Goal: Book appointment/travel/reservation

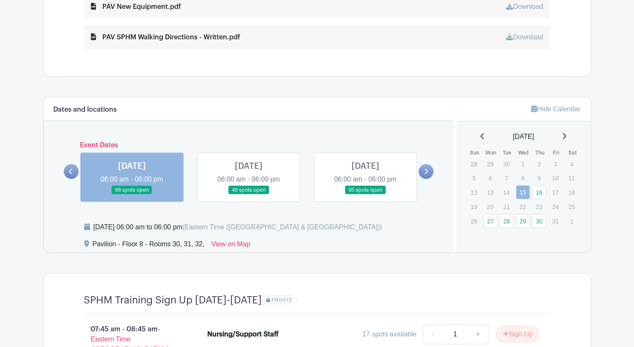
scroll to position [592, 0]
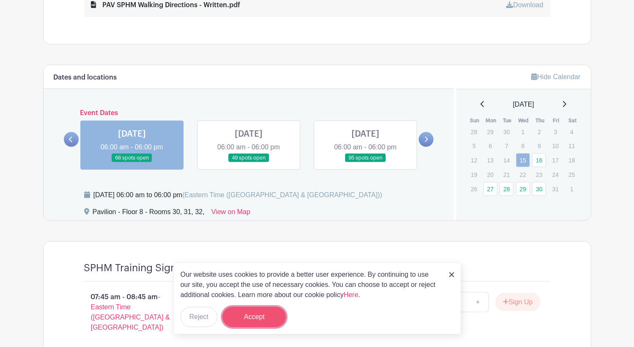
click at [262, 315] on button "Accept" at bounding box center [253, 316] width 63 height 20
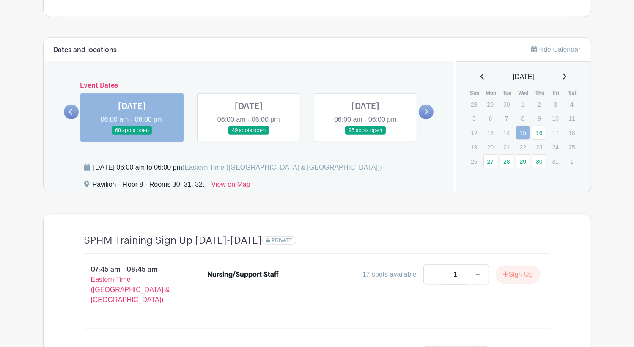
scroll to position [508, 0]
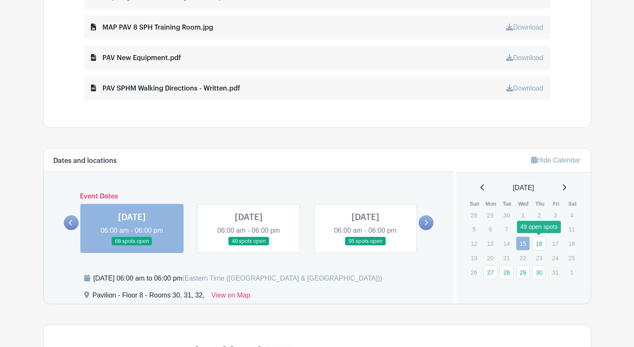
click at [541, 243] on link "16" at bounding box center [539, 243] width 14 height 14
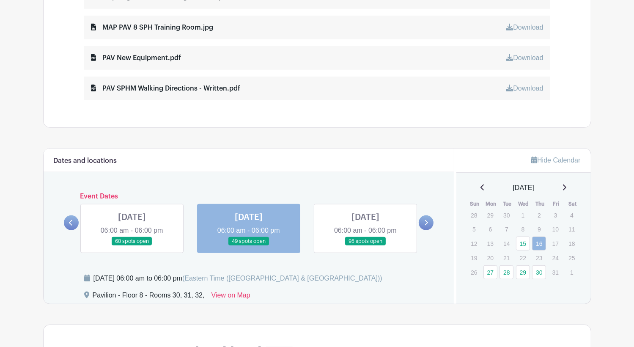
scroll to position [678, 0]
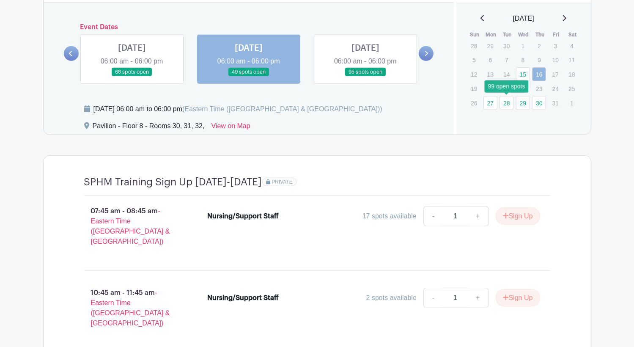
click at [505, 102] on link "28" at bounding box center [506, 103] width 14 height 14
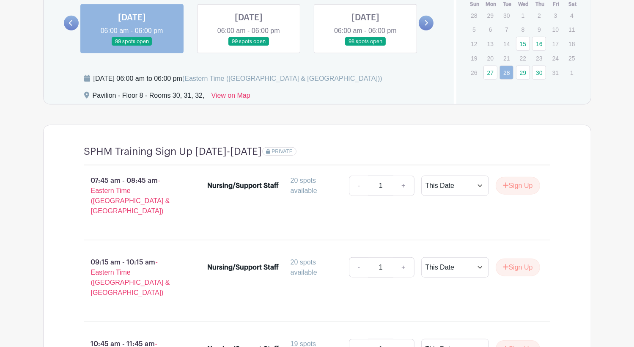
scroll to position [708, 0]
click at [525, 71] on link "29" at bounding box center [523, 73] width 14 height 14
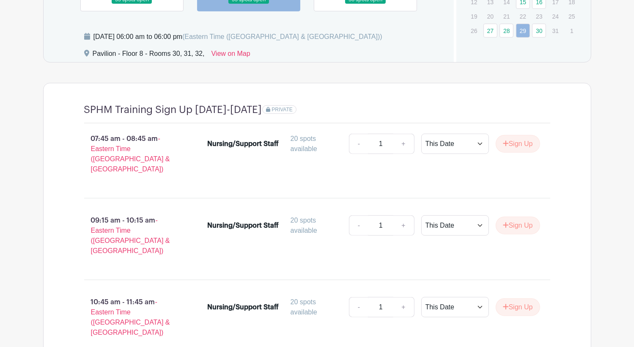
scroll to position [581, 0]
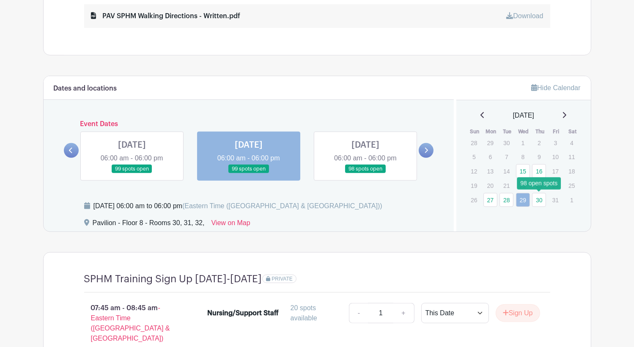
click at [538, 197] on link "30" at bounding box center [539, 200] width 14 height 14
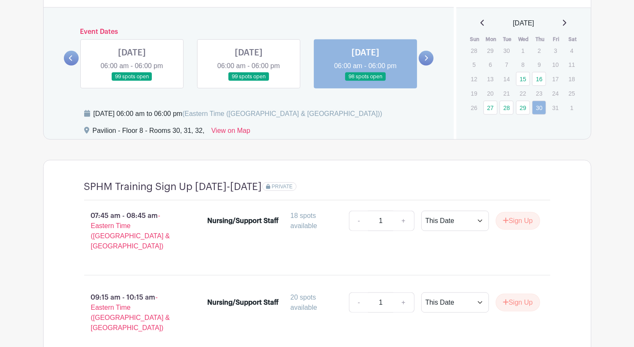
scroll to position [623, 0]
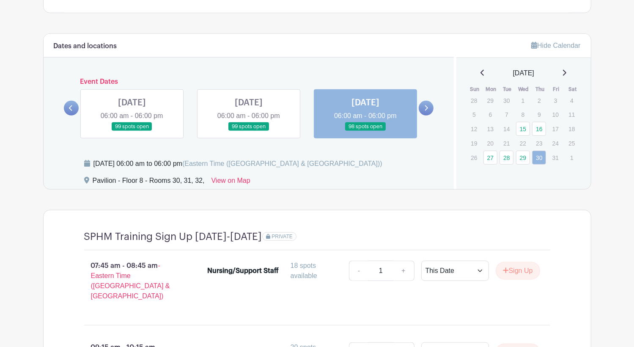
click at [566, 70] on icon at bounding box center [564, 73] width 3 height 6
click at [489, 100] on link "27" at bounding box center [490, 101] width 14 height 14
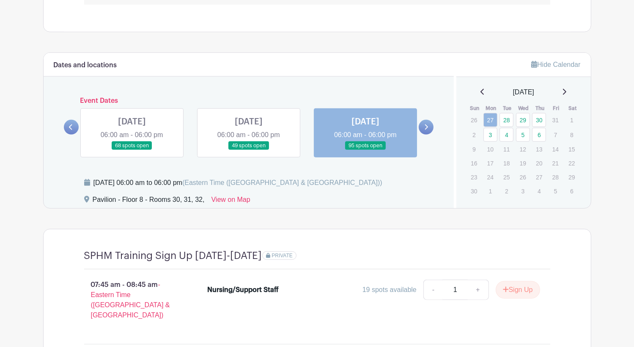
scroll to position [538, 0]
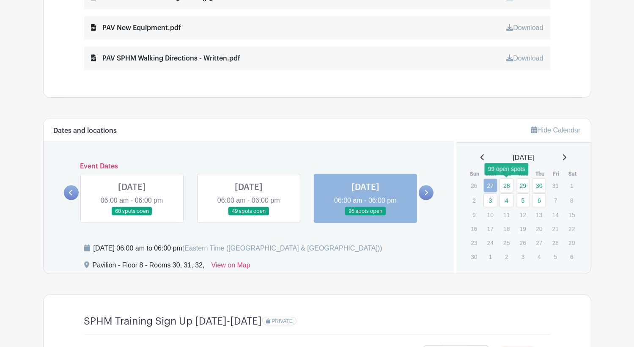
click at [505, 184] on link "28" at bounding box center [506, 185] width 14 height 14
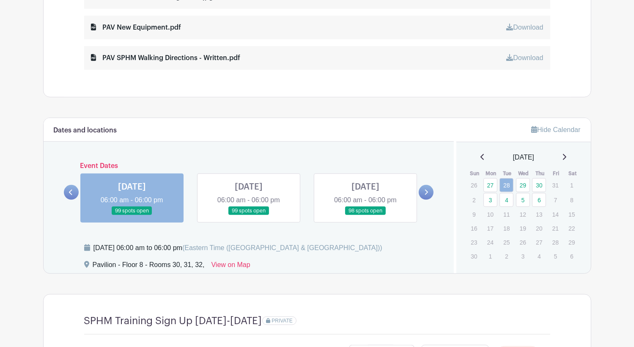
scroll to position [538, 0]
click at [525, 184] on link "29" at bounding box center [523, 185] width 14 height 14
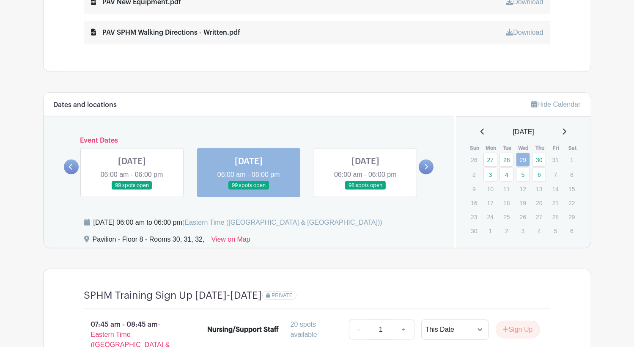
scroll to position [538, 0]
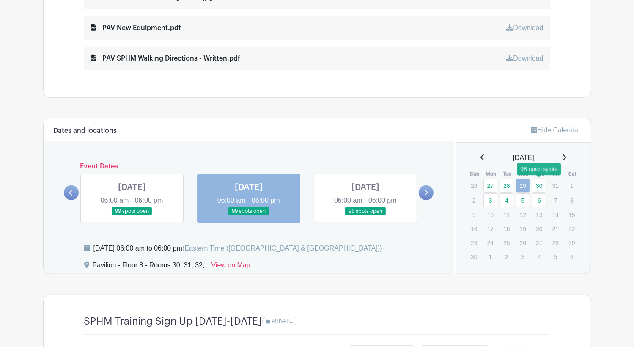
click at [544, 187] on link "30" at bounding box center [539, 185] width 14 height 14
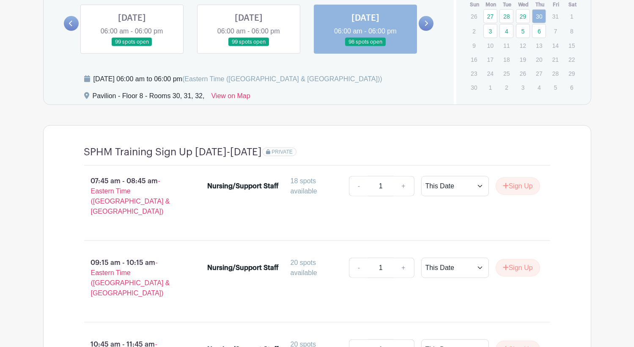
scroll to position [496, 0]
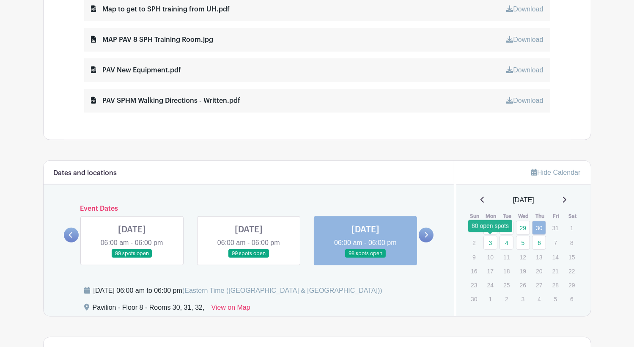
click at [489, 243] on link "3" at bounding box center [490, 242] width 14 height 14
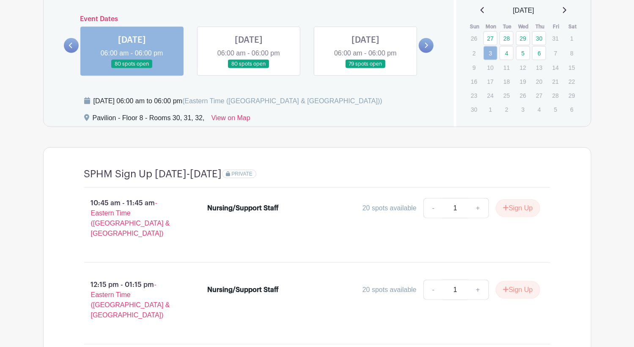
scroll to position [581, 0]
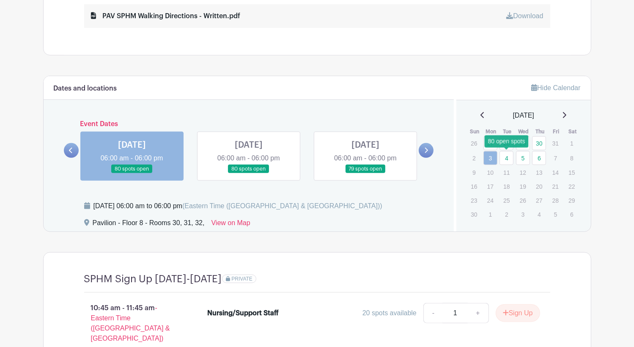
click at [507, 158] on link "4" at bounding box center [506, 158] width 14 height 14
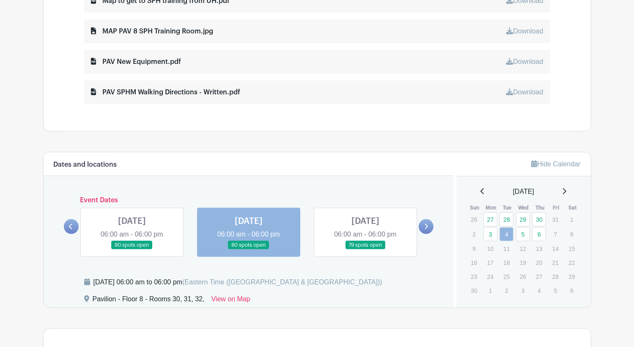
scroll to position [538, 0]
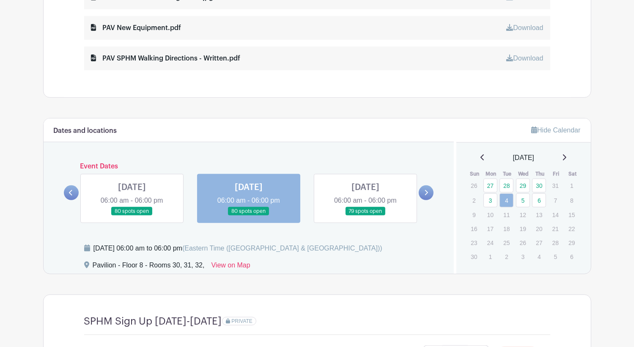
click at [480, 156] on icon at bounding box center [482, 157] width 4 height 7
click at [523, 212] on link "15" at bounding box center [523, 213] width 14 height 14
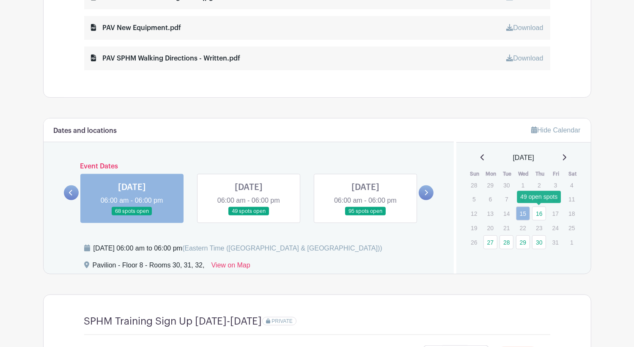
click at [536, 214] on link "16" at bounding box center [539, 213] width 14 height 14
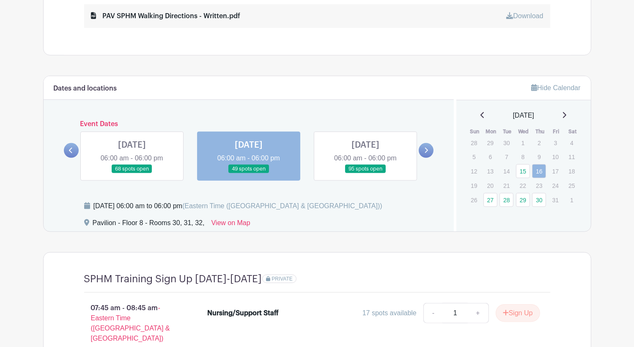
scroll to position [665, 0]
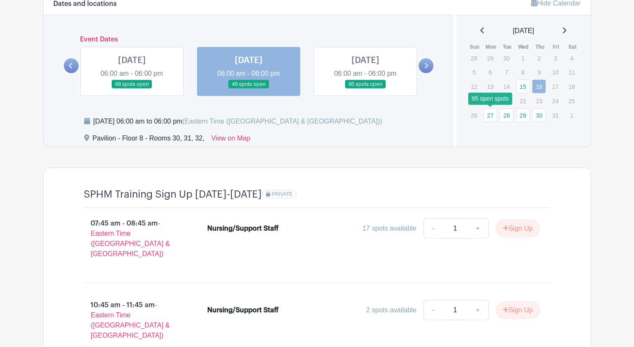
click at [492, 113] on link "27" at bounding box center [490, 115] width 14 height 14
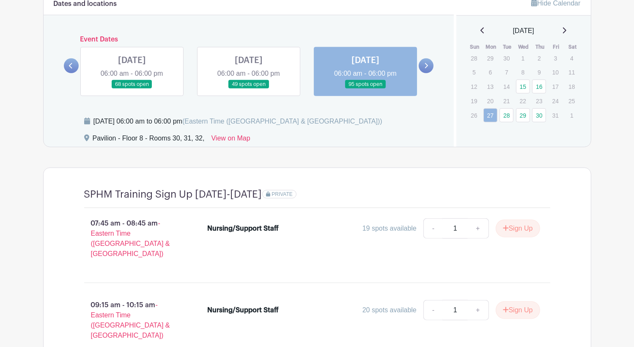
click at [132, 89] on link at bounding box center [132, 89] width 0 height 0
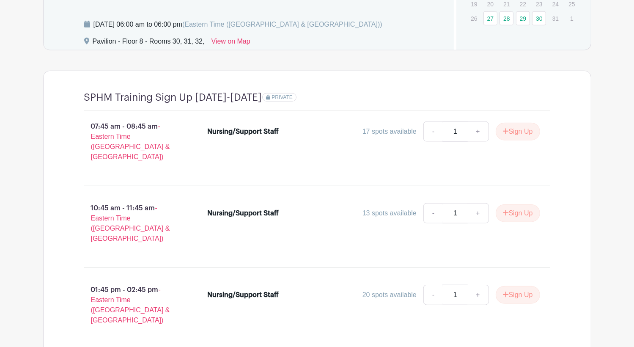
scroll to position [635, 0]
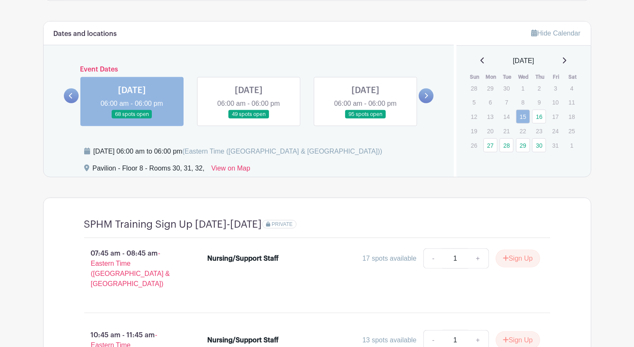
click at [249, 119] on link at bounding box center [249, 119] width 0 height 0
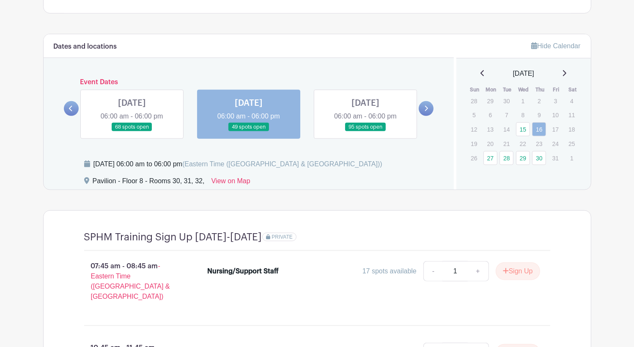
scroll to position [551, 0]
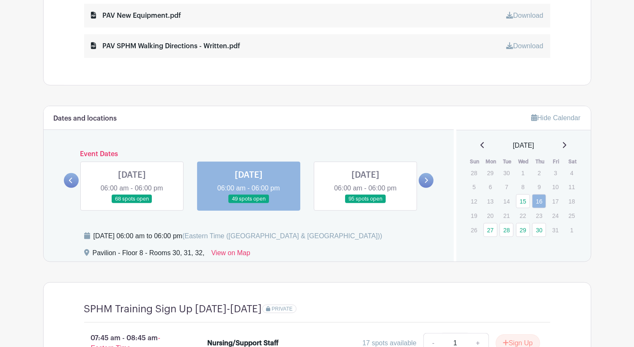
click at [566, 145] on icon at bounding box center [564, 145] width 4 height 7
click at [535, 188] on link "6" at bounding box center [539, 188] width 14 height 14
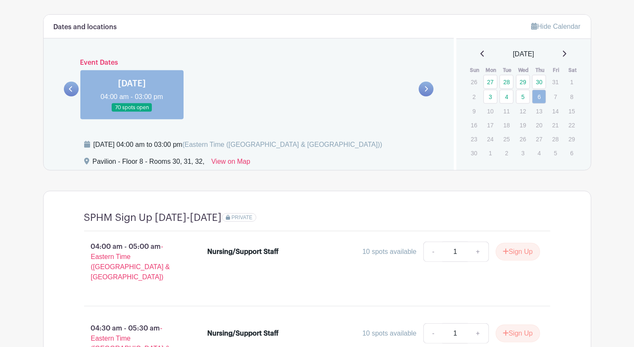
scroll to position [641, 0]
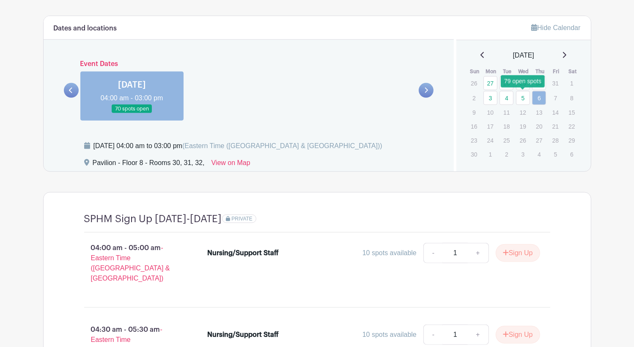
click at [525, 98] on link "5" at bounding box center [523, 98] width 14 height 14
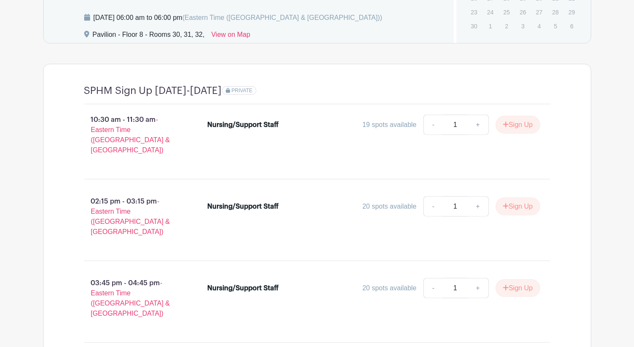
scroll to position [720, 0]
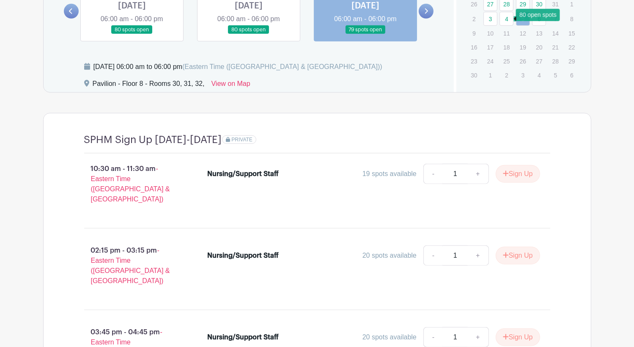
click at [506, 20] on link "4" at bounding box center [506, 19] width 14 height 14
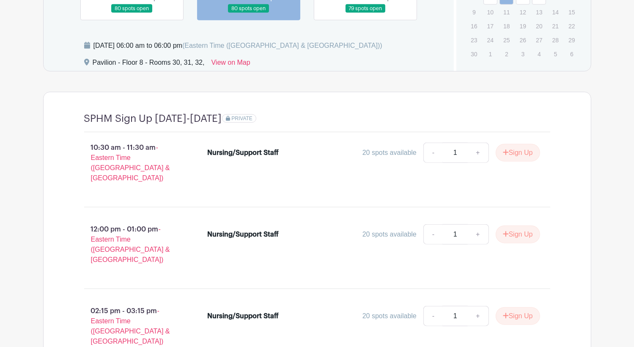
scroll to position [665, 0]
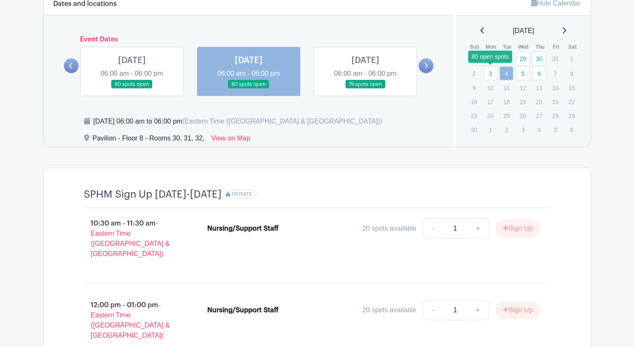
click at [490, 72] on link "3" at bounding box center [490, 73] width 14 height 14
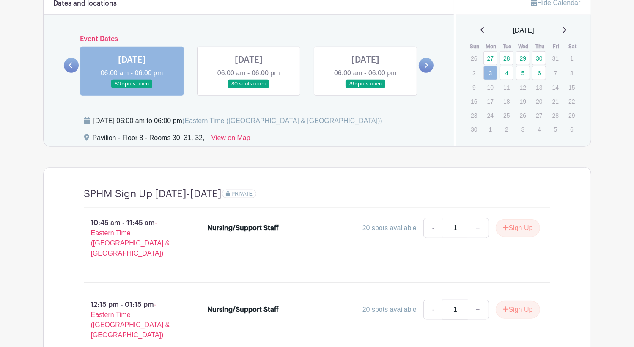
scroll to position [665, 0]
click at [539, 57] on link "30" at bounding box center [539, 59] width 14 height 14
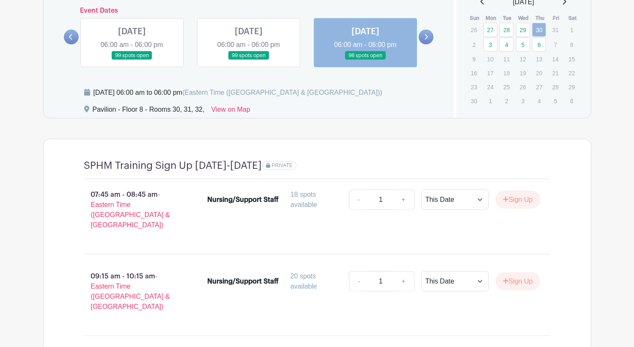
scroll to position [623, 0]
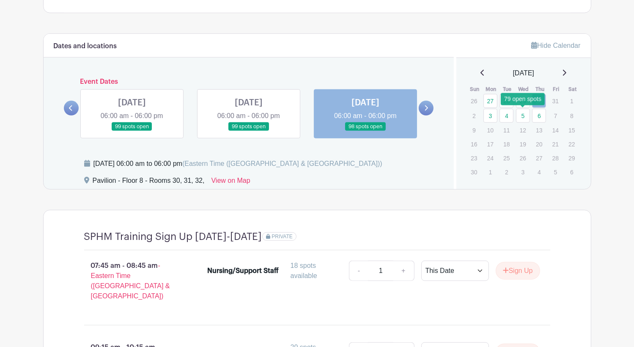
click at [522, 115] on link "5" at bounding box center [523, 116] width 14 height 14
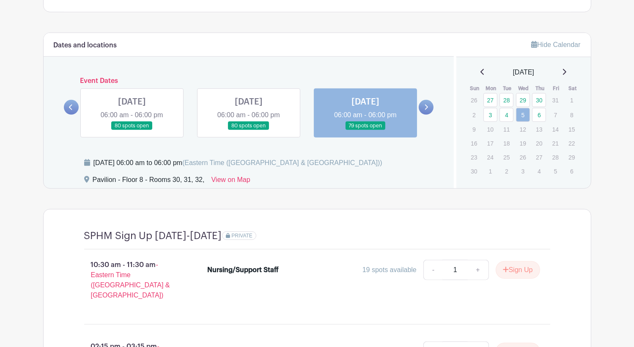
scroll to position [678, 0]
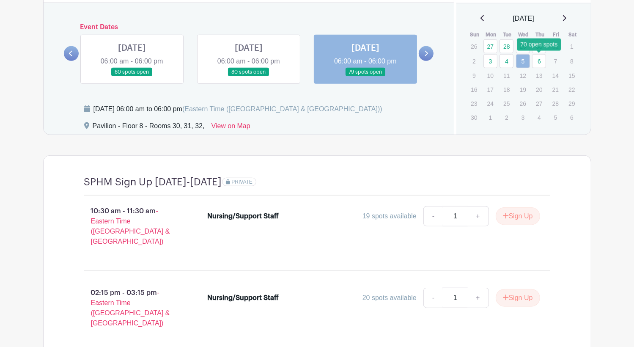
click at [539, 62] on link "6" at bounding box center [539, 61] width 14 height 14
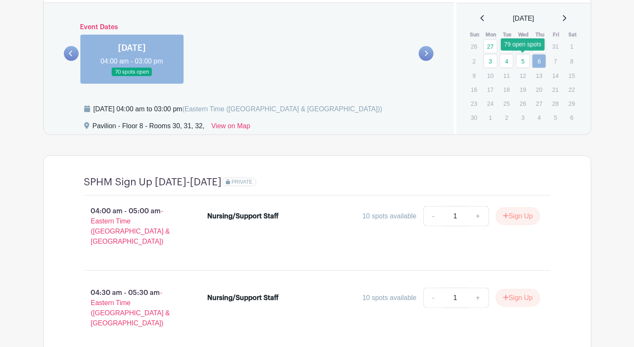
click at [522, 62] on link "5" at bounding box center [523, 61] width 14 height 14
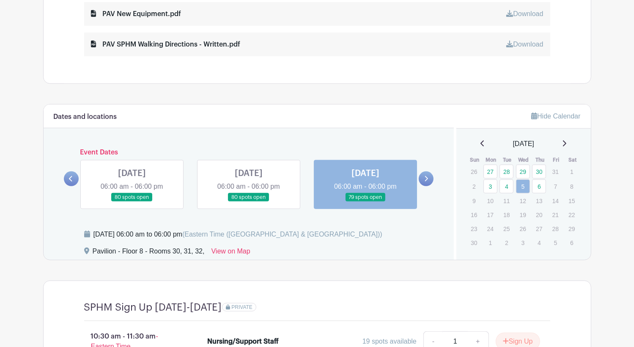
scroll to position [551, 0]
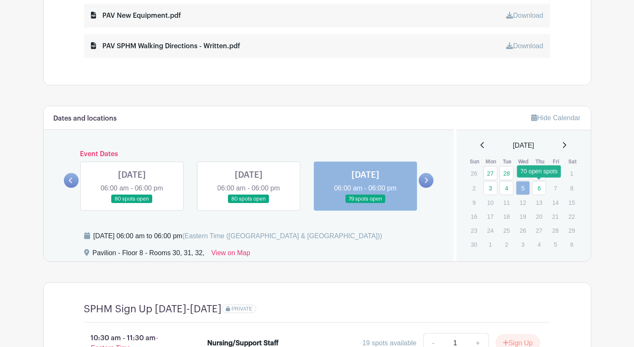
click at [538, 187] on link "6" at bounding box center [539, 188] width 14 height 14
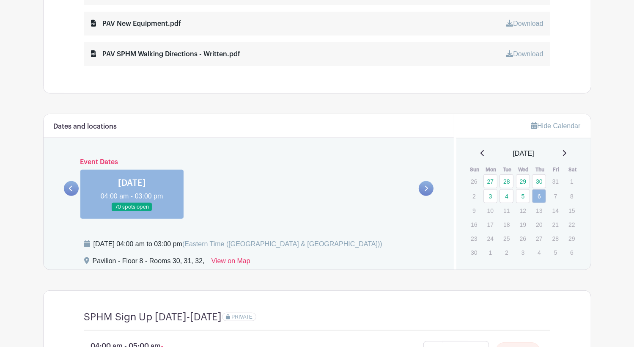
scroll to position [508, 0]
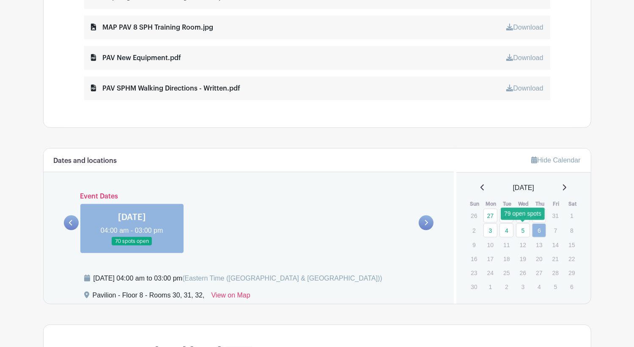
click at [523, 229] on link "5" at bounding box center [523, 230] width 14 height 14
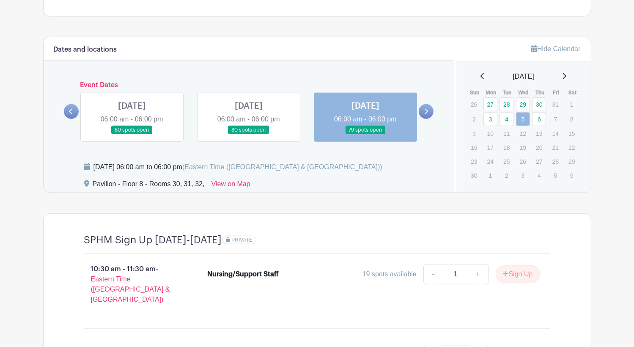
scroll to position [551, 0]
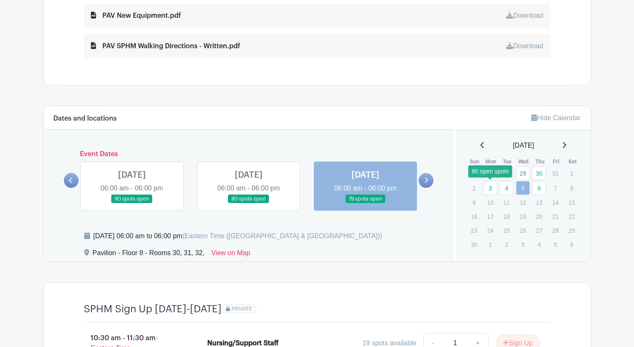
click at [492, 184] on link "3" at bounding box center [490, 188] width 14 height 14
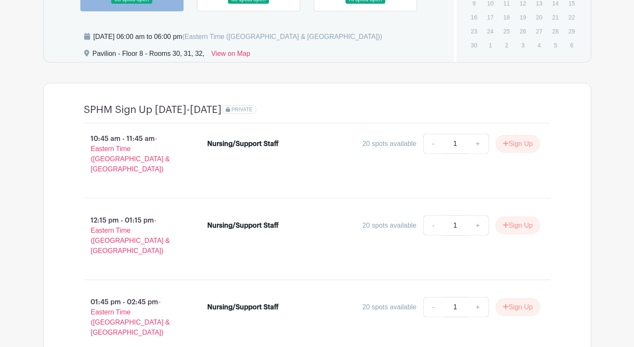
scroll to position [623, 0]
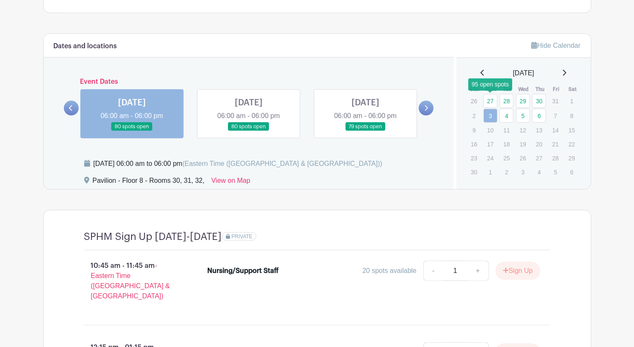
click at [489, 94] on link "27" at bounding box center [490, 101] width 14 height 14
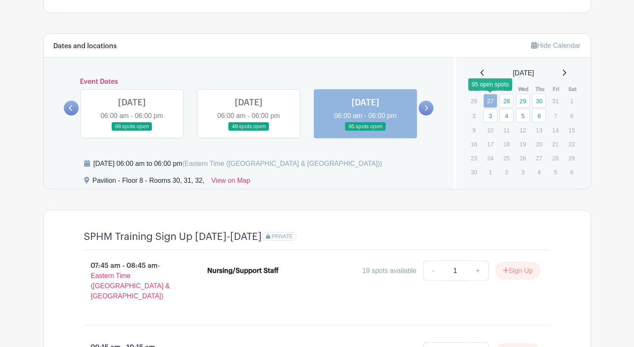
click at [490, 101] on link "27" at bounding box center [490, 101] width 14 height 14
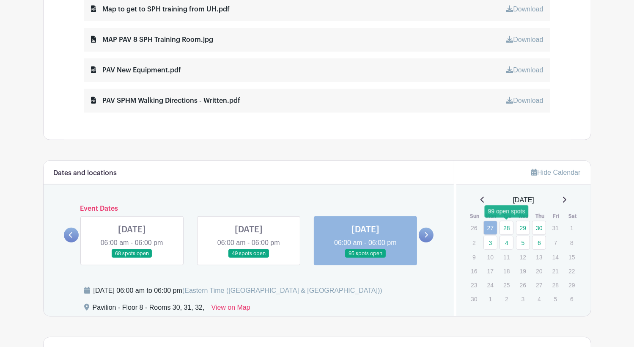
click at [508, 224] on link "28" at bounding box center [506, 228] width 14 height 14
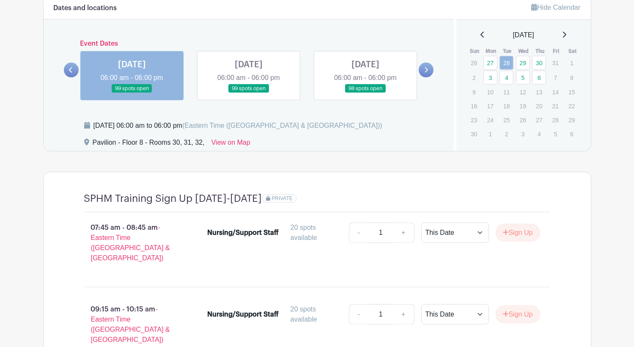
scroll to position [581, 0]
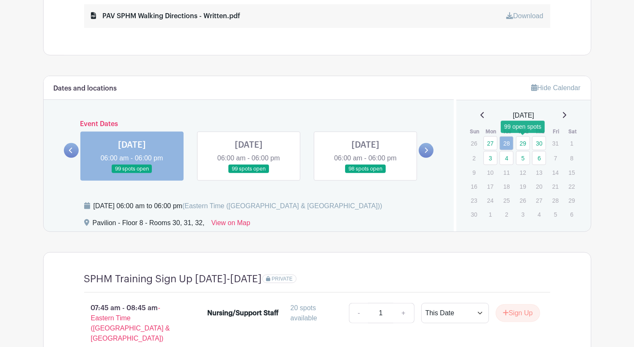
click at [523, 143] on link "29" at bounding box center [523, 143] width 14 height 14
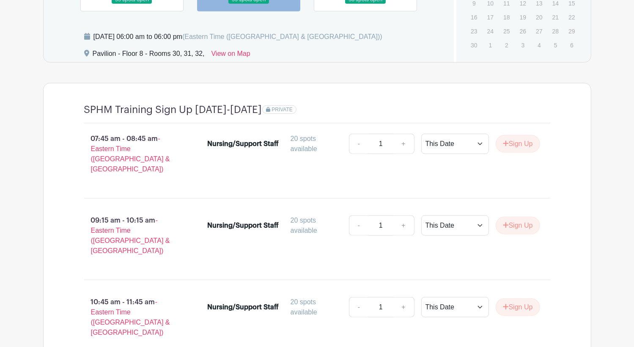
scroll to position [581, 0]
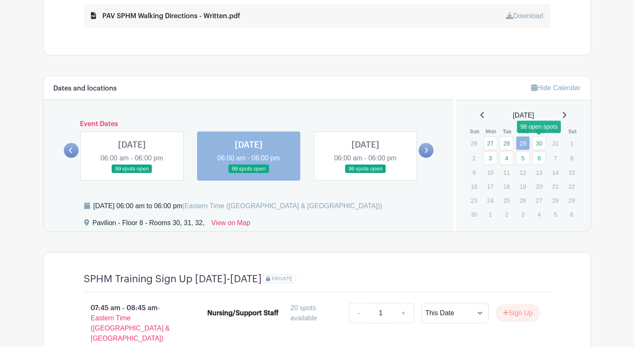
click at [541, 140] on link "30" at bounding box center [539, 143] width 14 height 14
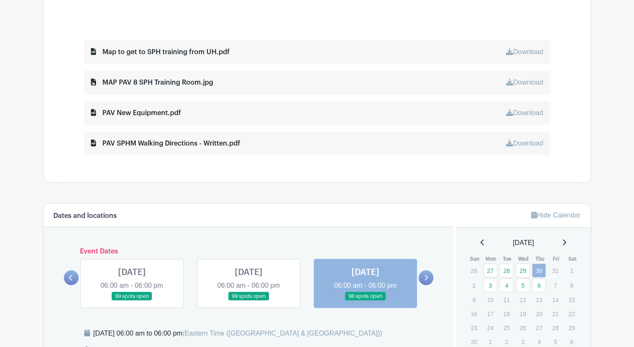
scroll to position [496, 0]
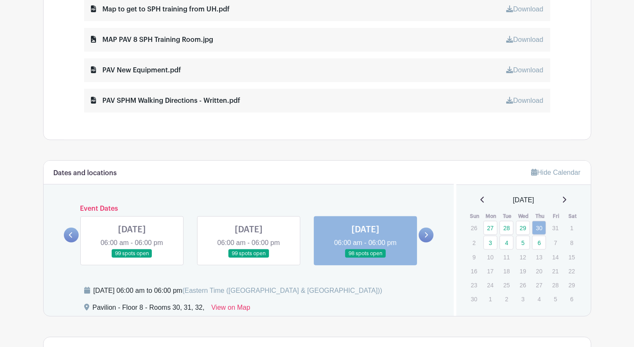
click at [480, 199] on icon at bounding box center [482, 199] width 4 height 7
click at [489, 288] on link "27" at bounding box center [490, 284] width 14 height 14
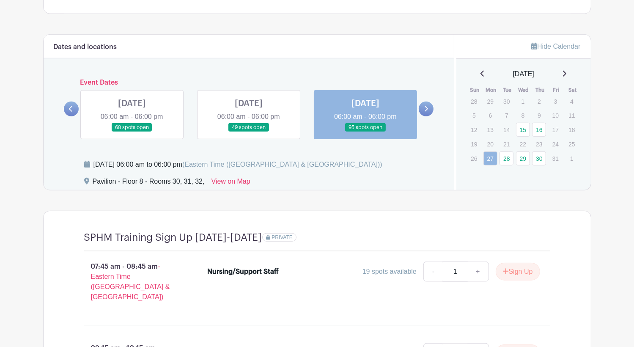
scroll to position [581, 0]
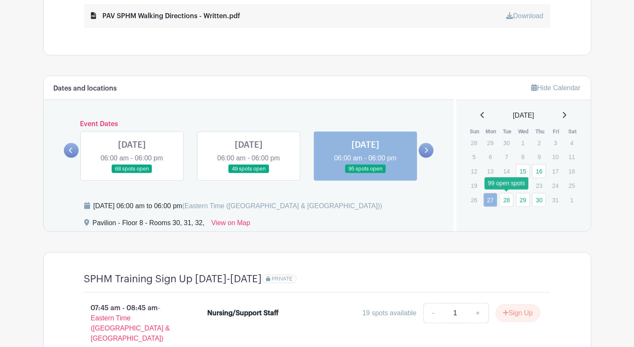
click at [507, 197] on link "28" at bounding box center [506, 200] width 14 height 14
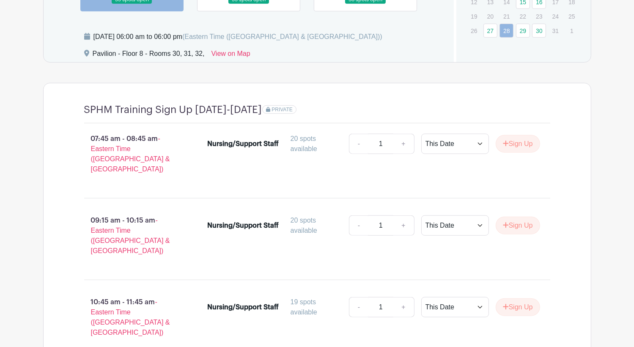
scroll to position [581, 0]
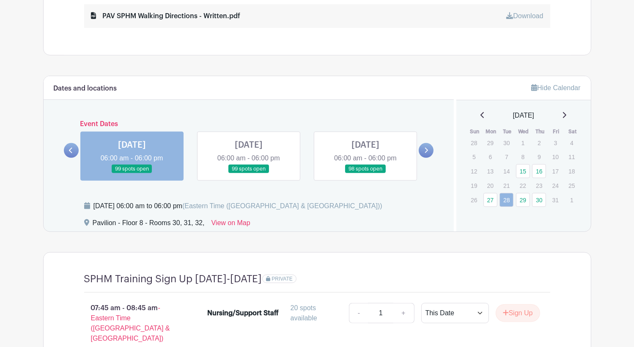
click at [566, 112] on icon at bounding box center [564, 115] width 3 height 6
click at [507, 157] on link "4" at bounding box center [506, 158] width 14 height 14
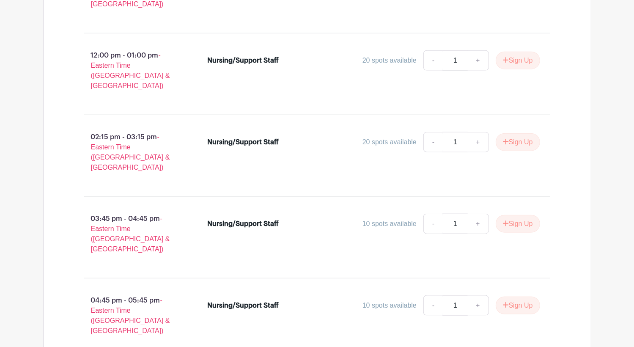
scroll to position [961, 0]
